Goal: Task Accomplishment & Management: Manage account settings

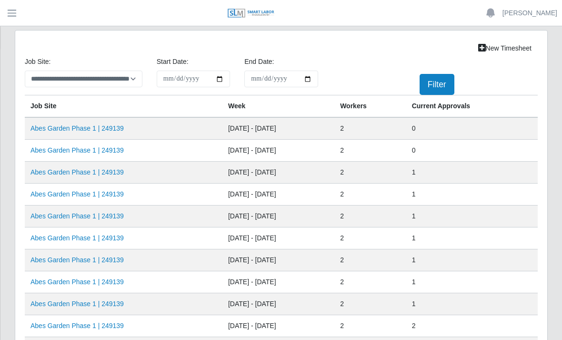
click at [107, 148] on link "Abes Garden Phase 1 | 249139" at bounding box center [76, 150] width 93 height 8
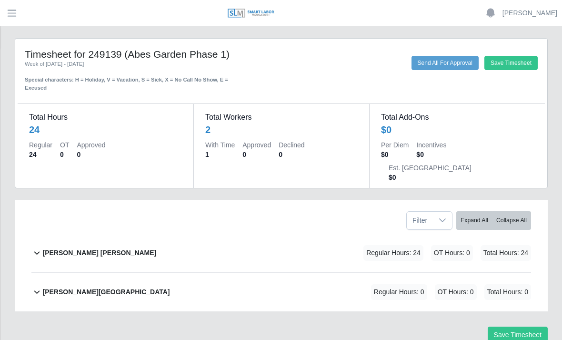
click at [104, 233] on div "[PERSON_NAME] [PERSON_NAME] Regular Hours: 24 OT Hours: 0 Total Hours: 24" at bounding box center [286, 252] width 489 height 39
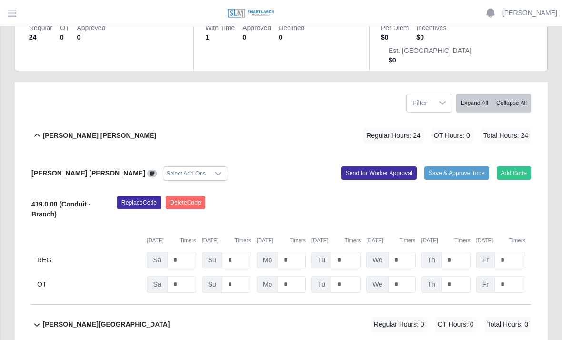
scroll to position [137, 0]
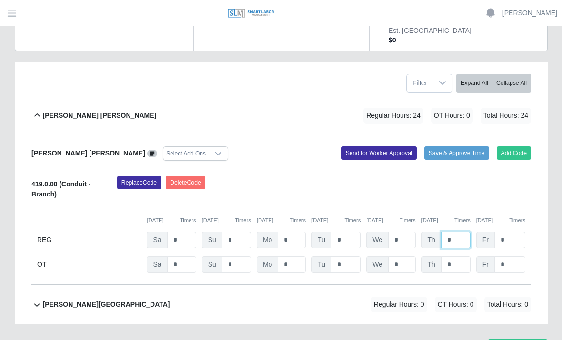
click at [460, 231] on input "*" at bounding box center [456, 239] width 30 height 17
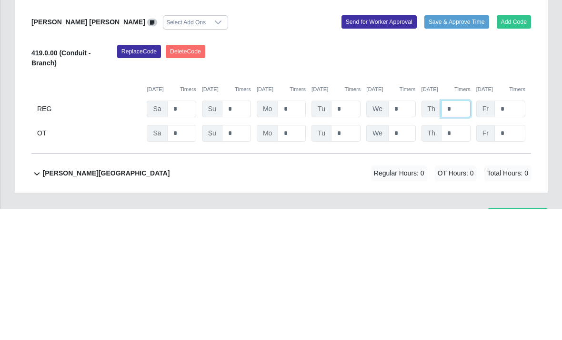
type input "*"
click at [512, 231] on input "*" at bounding box center [509, 239] width 31 height 17
type input "*"
click at [504, 176] on div "Replace Code [GEOGRAPHIC_DATA] Code" at bounding box center [324, 190] width 428 height 29
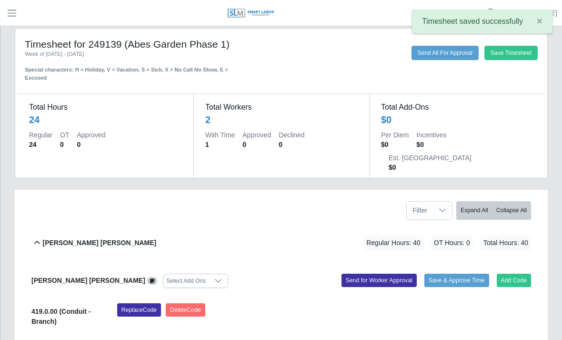
scroll to position [0, 0]
